Goal: Transaction & Acquisition: Purchase product/service

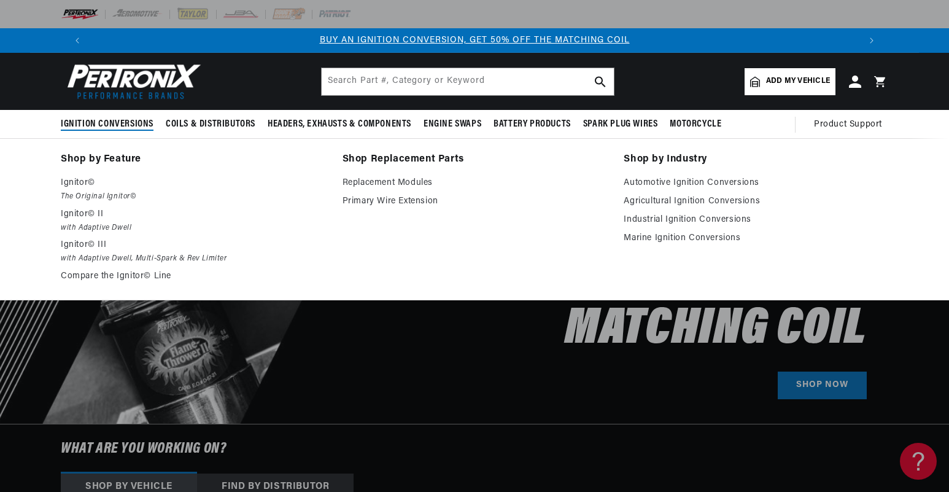
click at [120, 123] on span "Ignition Conversions" at bounding box center [107, 124] width 93 height 13
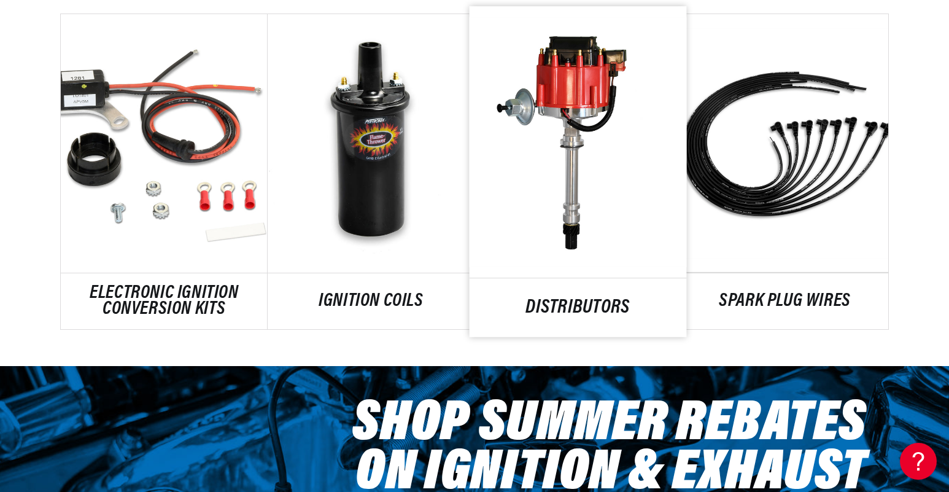
scroll to position [798, 0]
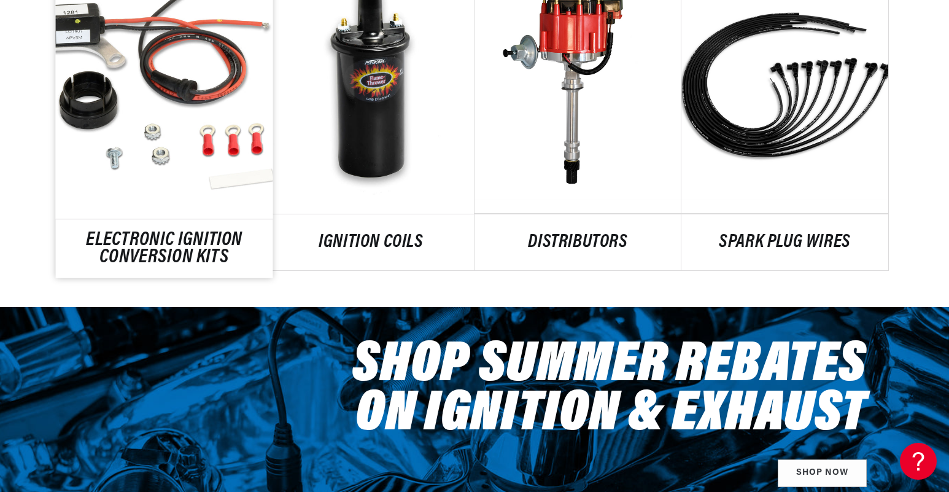
click at [176, 233] on link "ELECTRONIC IGNITION CONVERSION KITS" at bounding box center [164, 249] width 217 height 33
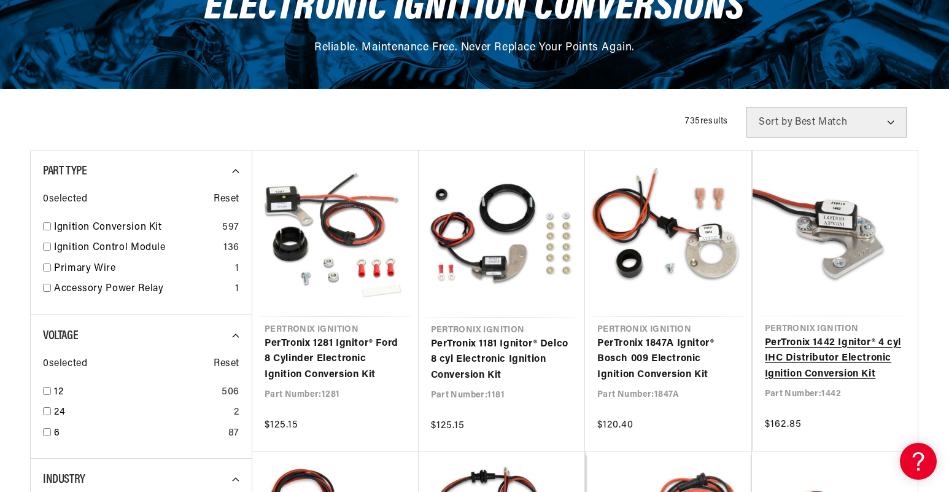
scroll to position [184, 0]
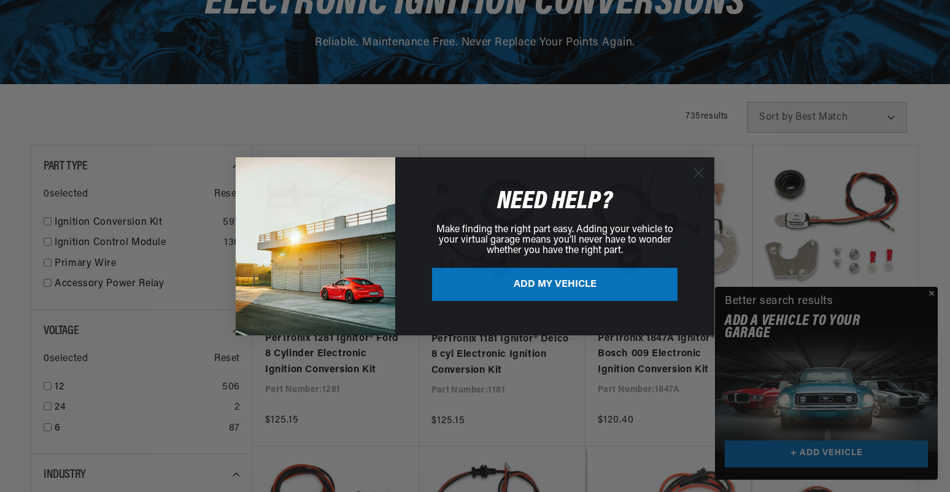
click at [696, 171] on circle "Close dialog" at bounding box center [699, 172] width 20 height 20
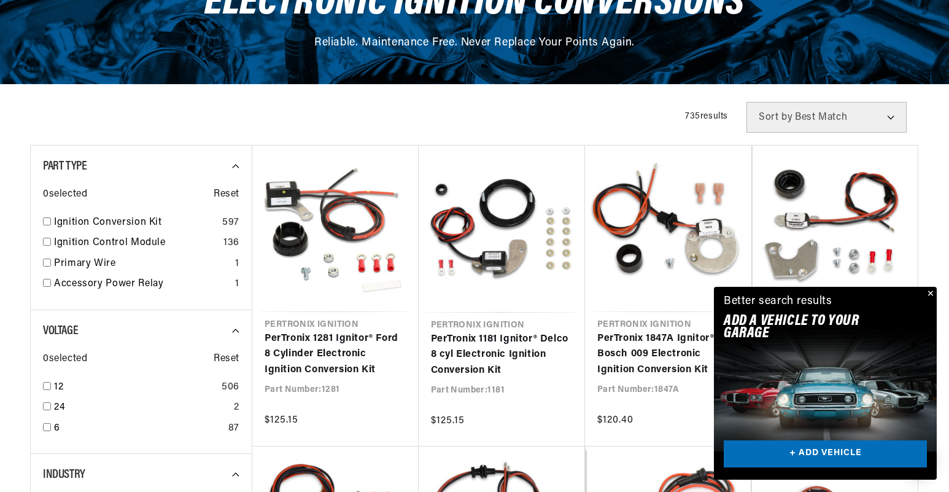
click at [930, 295] on button "Close" at bounding box center [929, 294] width 15 height 15
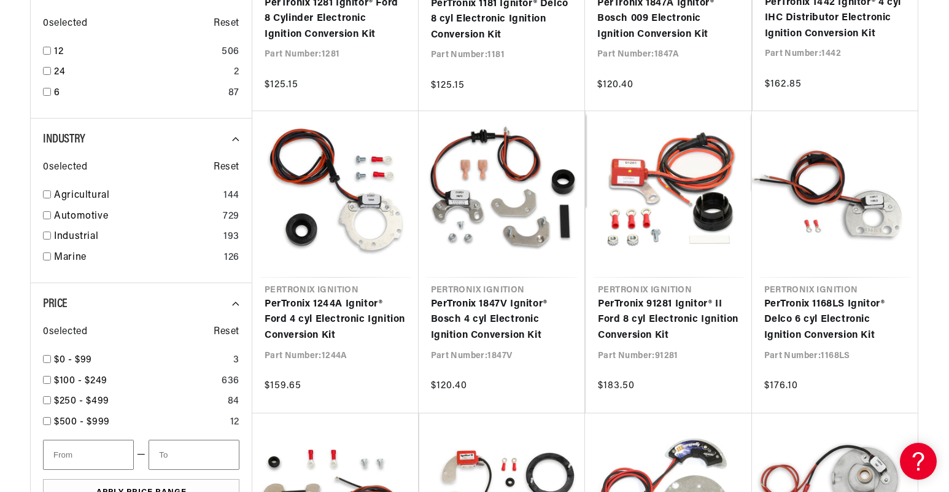
scroll to position [614, 0]
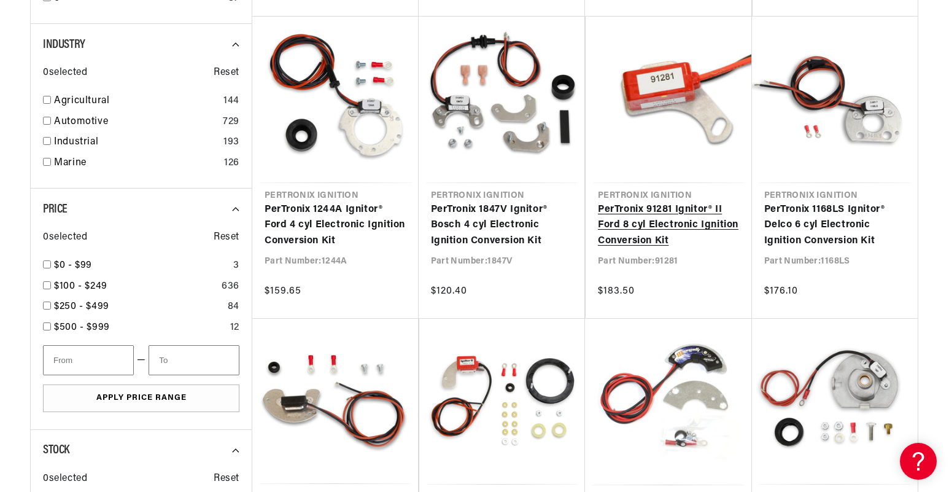
click at [627, 223] on link "PerTronix 91281 Ignitor® II Ford 8 cyl Electronic Ignition Conversion Kit" at bounding box center [669, 225] width 142 height 47
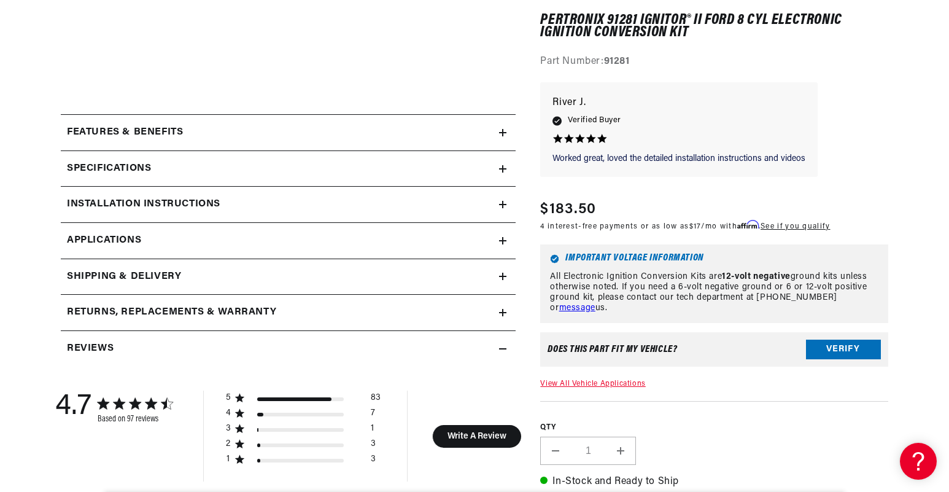
scroll to position [491, 0]
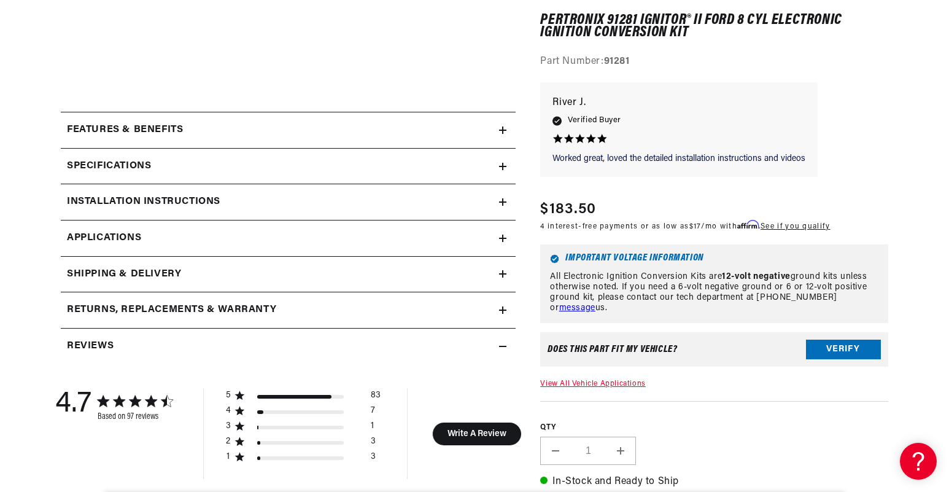
click at [452, 132] on div "Features & Benefits" at bounding box center [280, 130] width 438 height 16
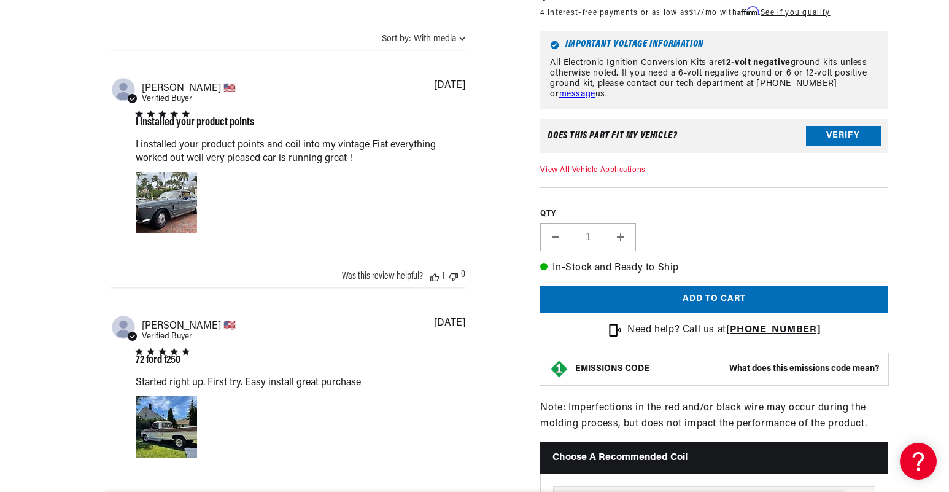
scroll to position [1535, 0]
